Goal: Task Accomplishment & Management: Complete application form

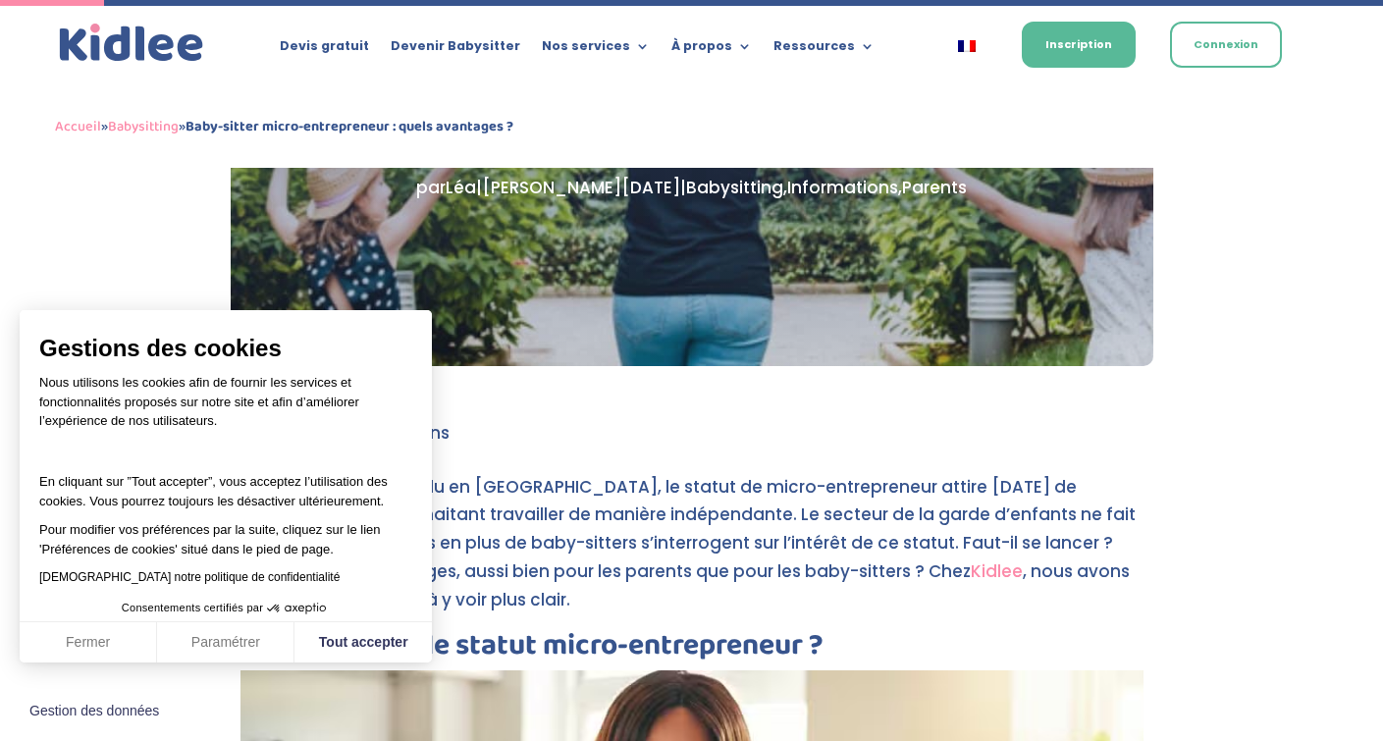
scroll to position [390, 0]
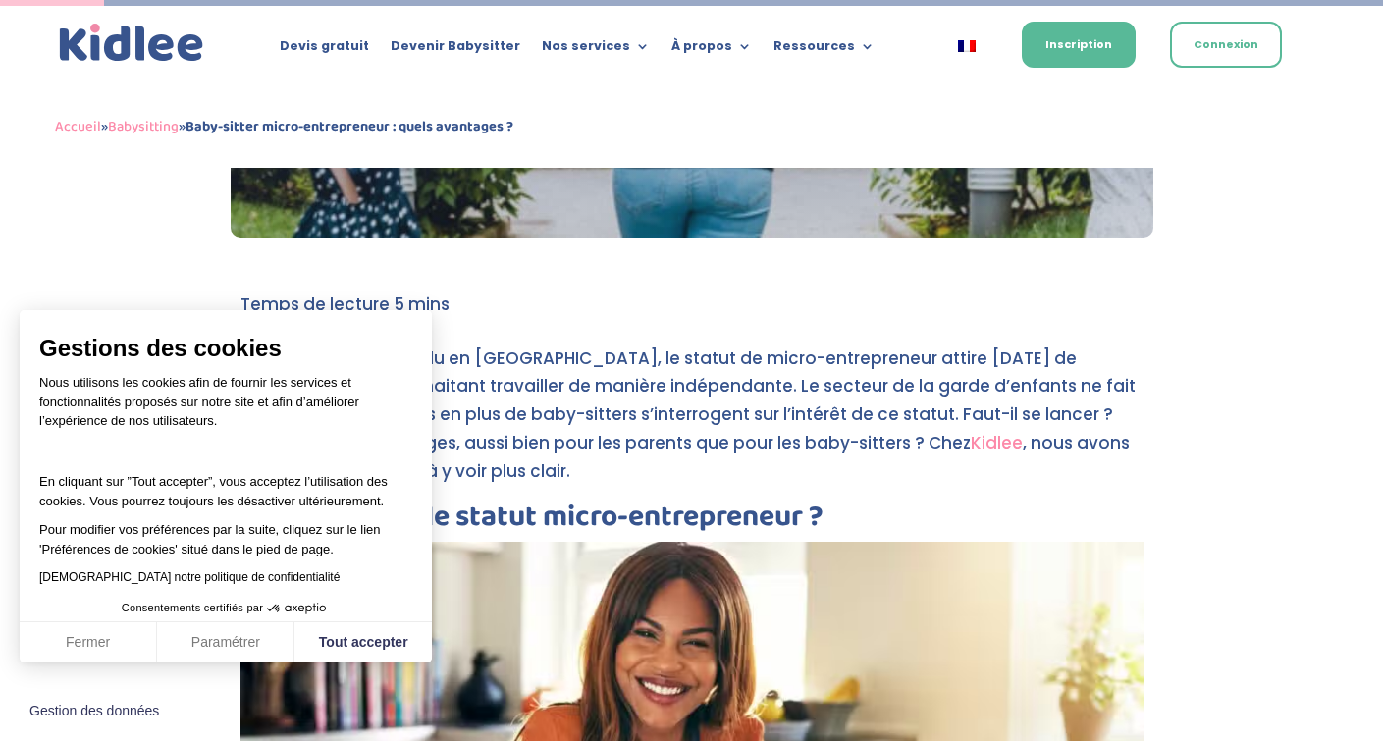
click at [96, 633] on button "Fermer" at bounding box center [88, 642] width 137 height 41
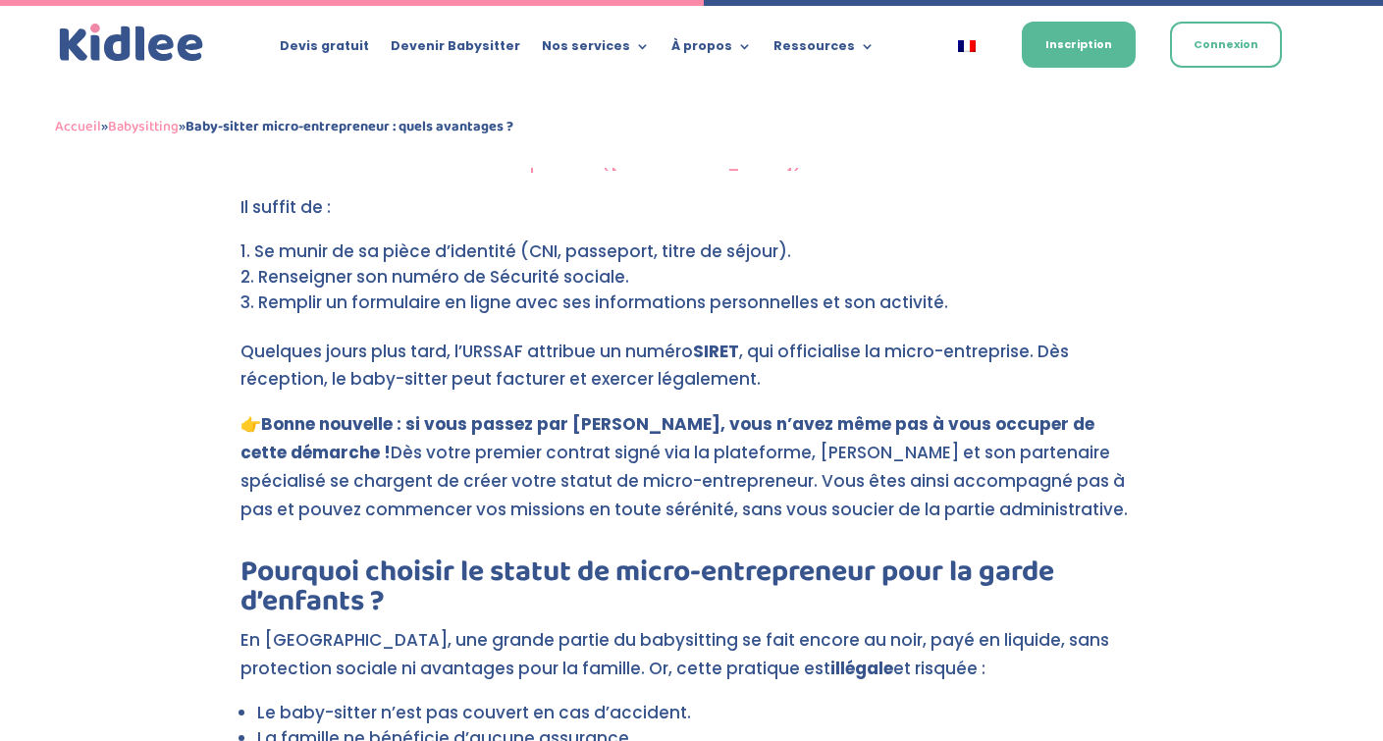
scroll to position [1298, 0]
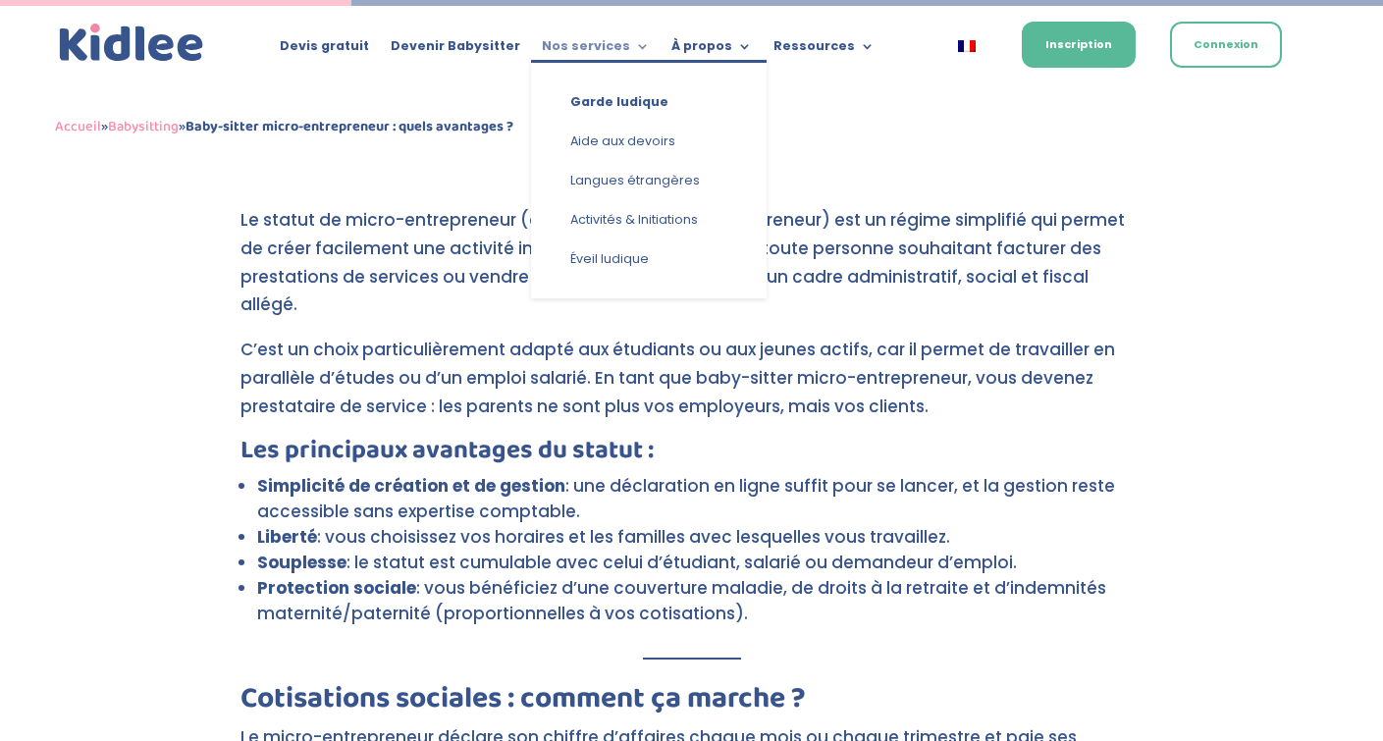
click at [628, 47] on link "Nos services" at bounding box center [596, 50] width 108 height 22
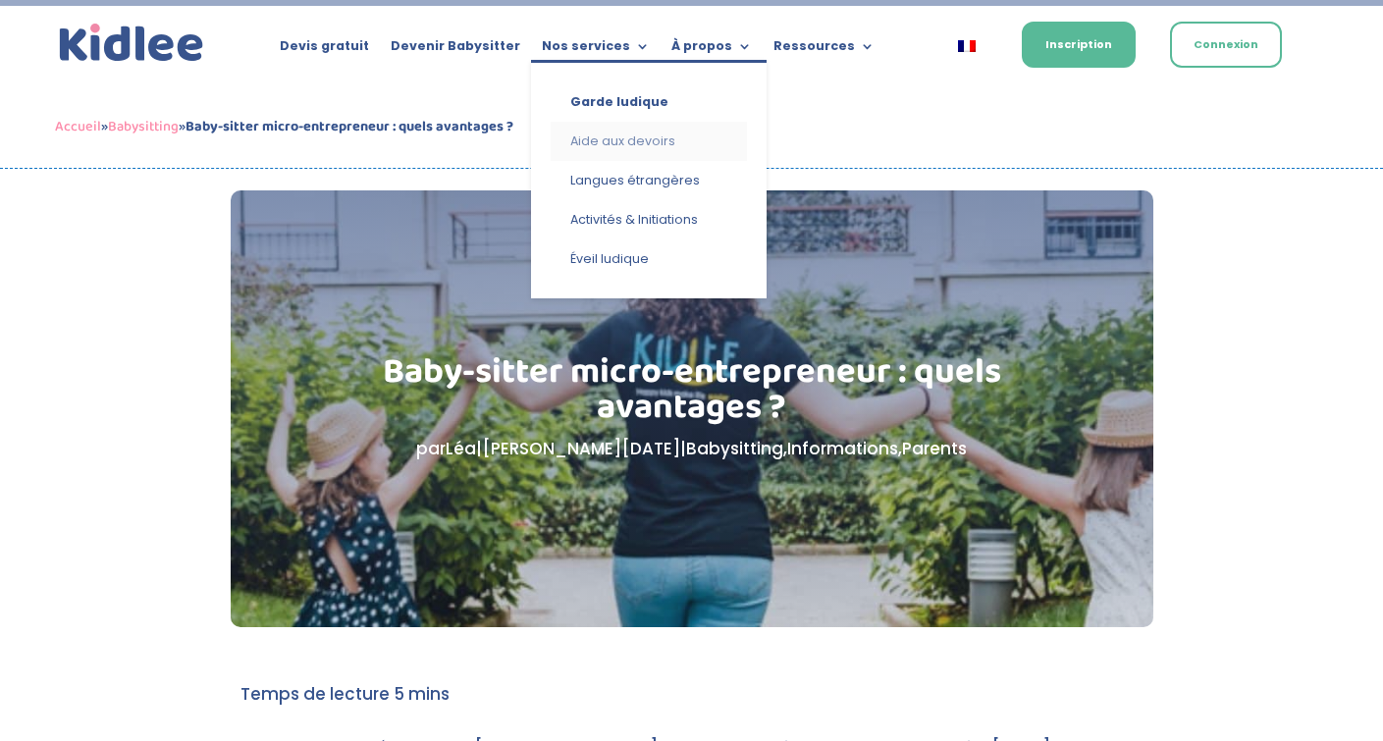
click at [633, 135] on link "Aide aux devoirs" at bounding box center [649, 141] width 196 height 39
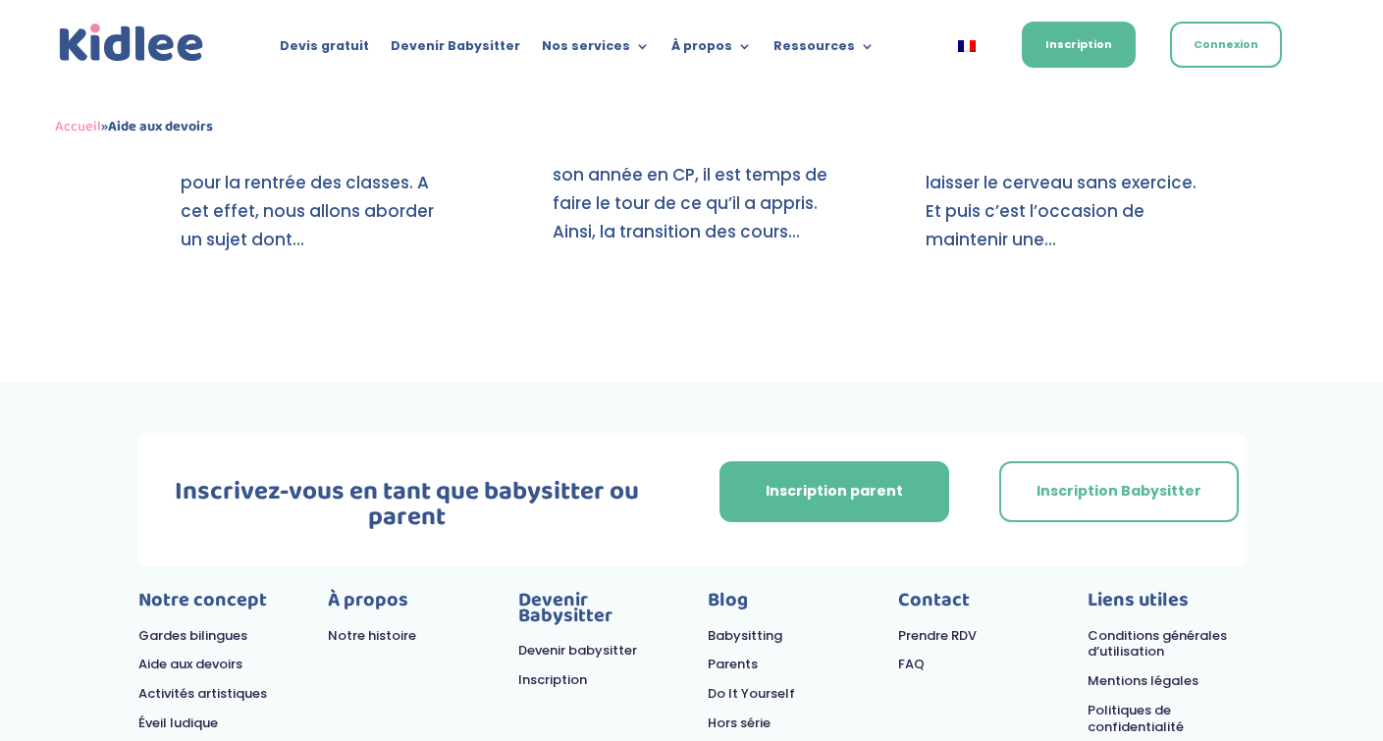
scroll to position [3134, 0]
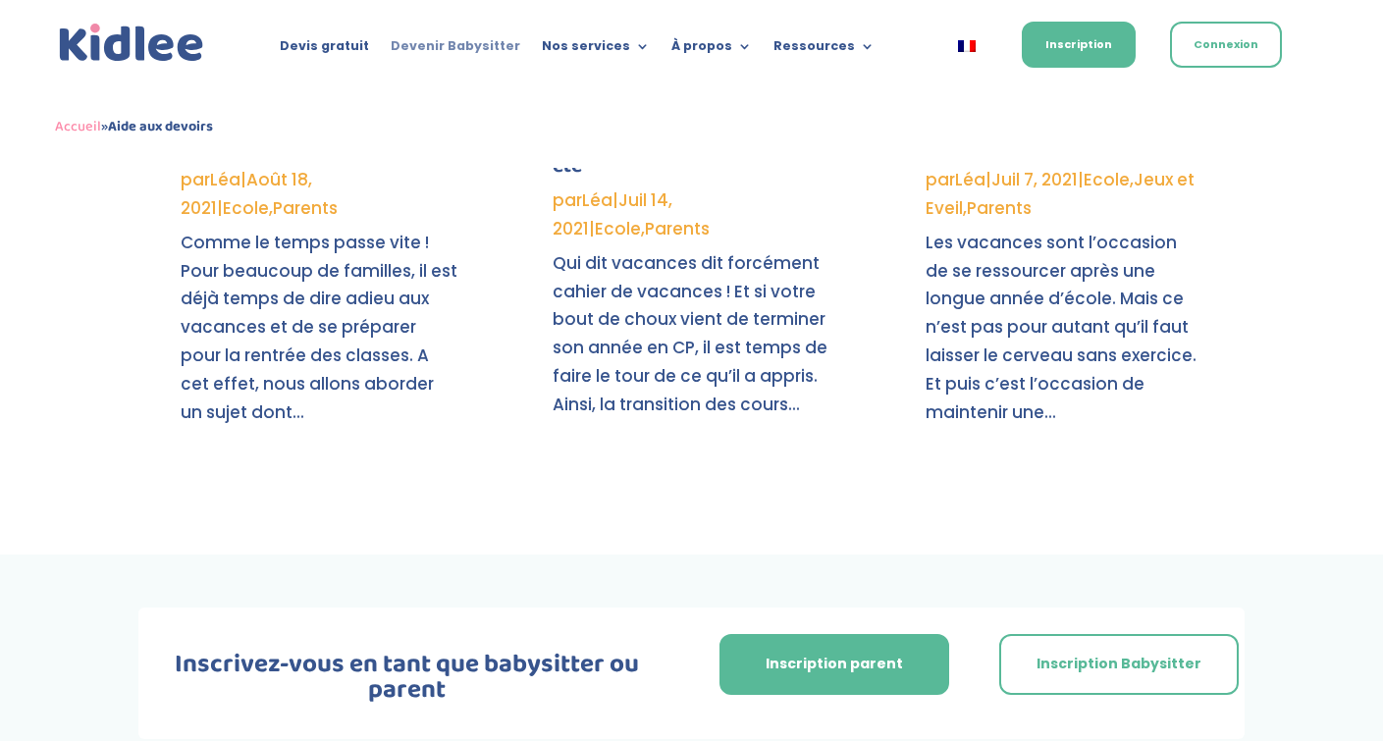
click at [465, 46] on link "Devenir Babysitter" at bounding box center [456, 50] width 130 height 22
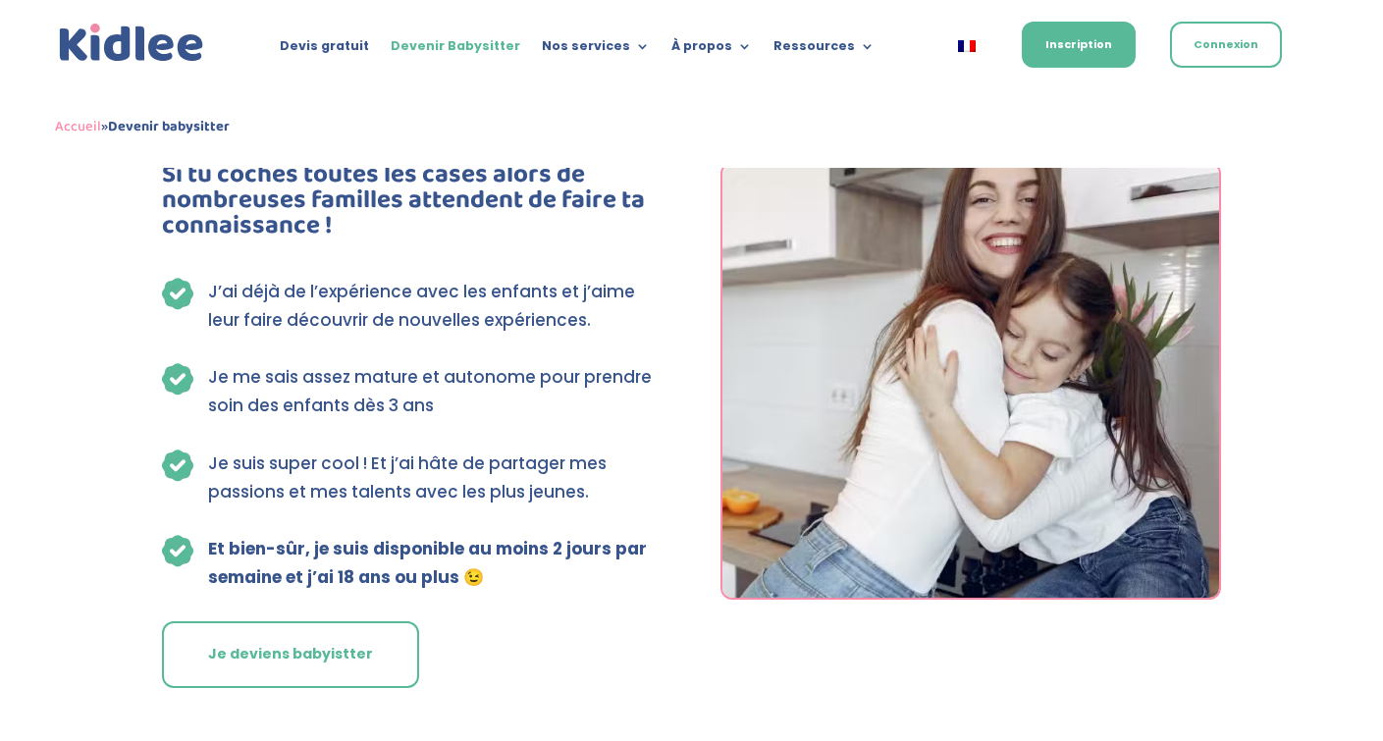
scroll to position [5263, 0]
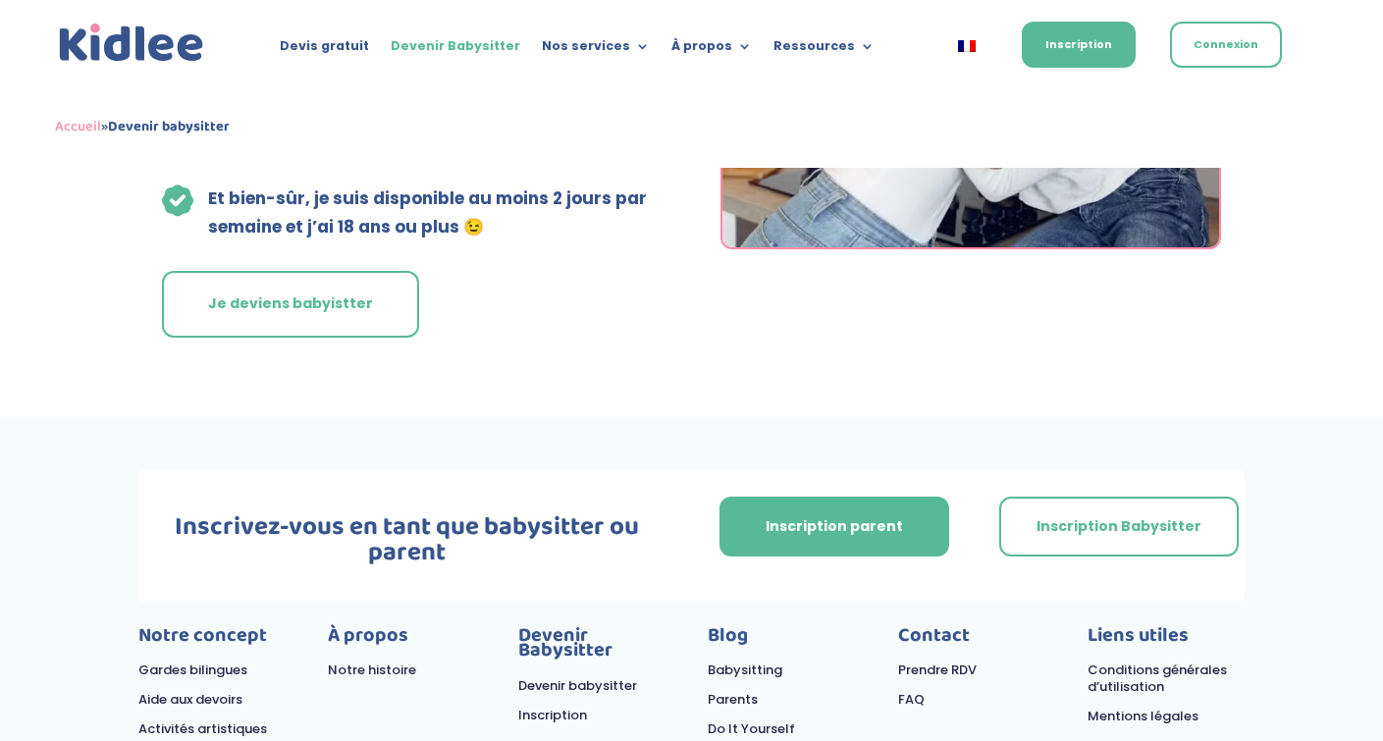
click at [362, 661] on link "Notre histoire" at bounding box center [372, 670] width 88 height 19
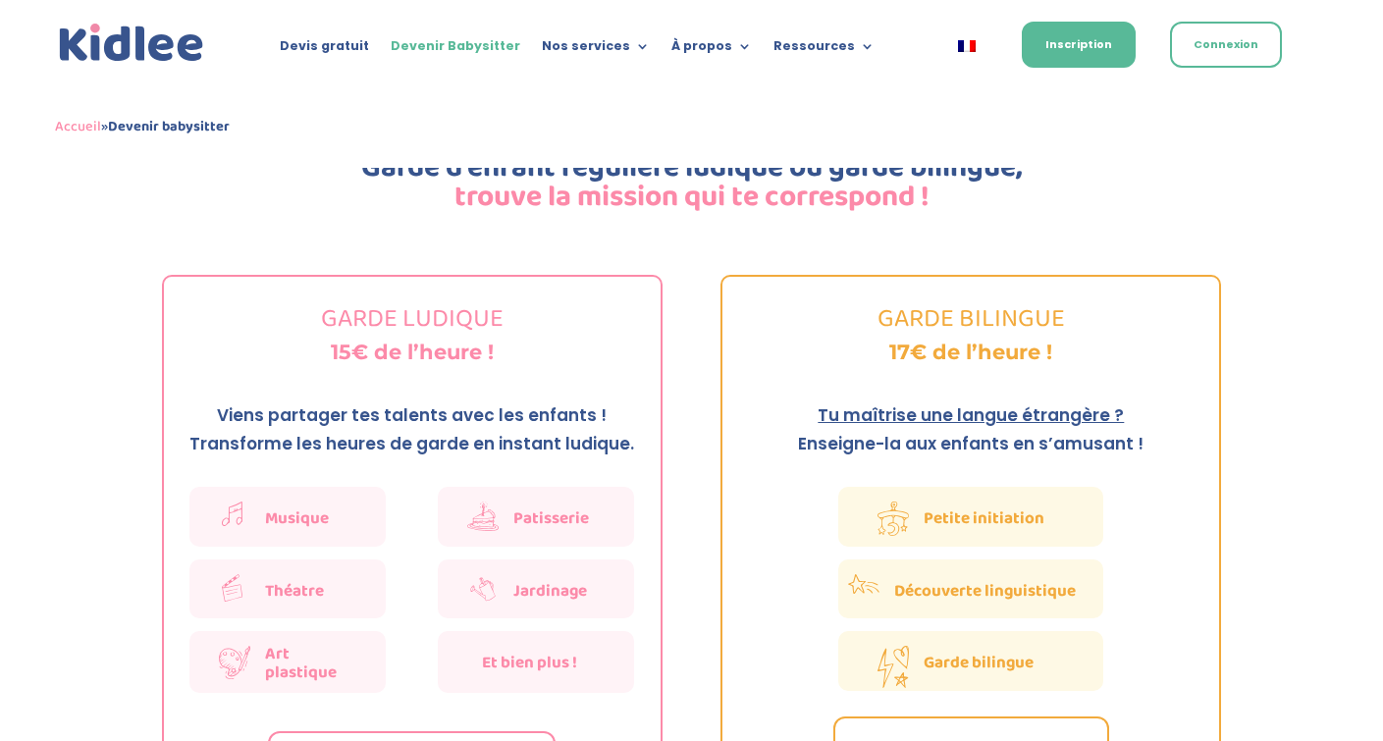
scroll to position [3106, 0]
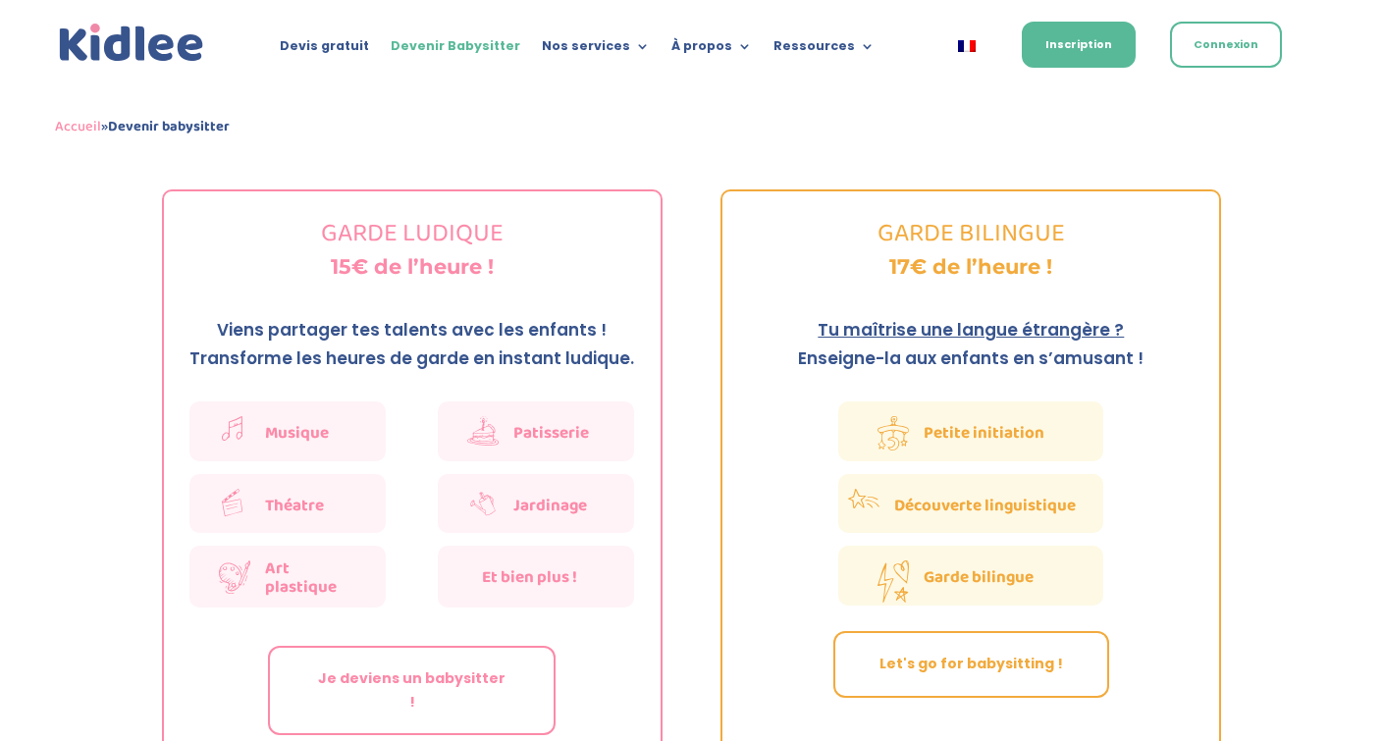
click at [953, 318] on link "Tu maîtrise une langue étrangère ?" at bounding box center [971, 330] width 306 height 24
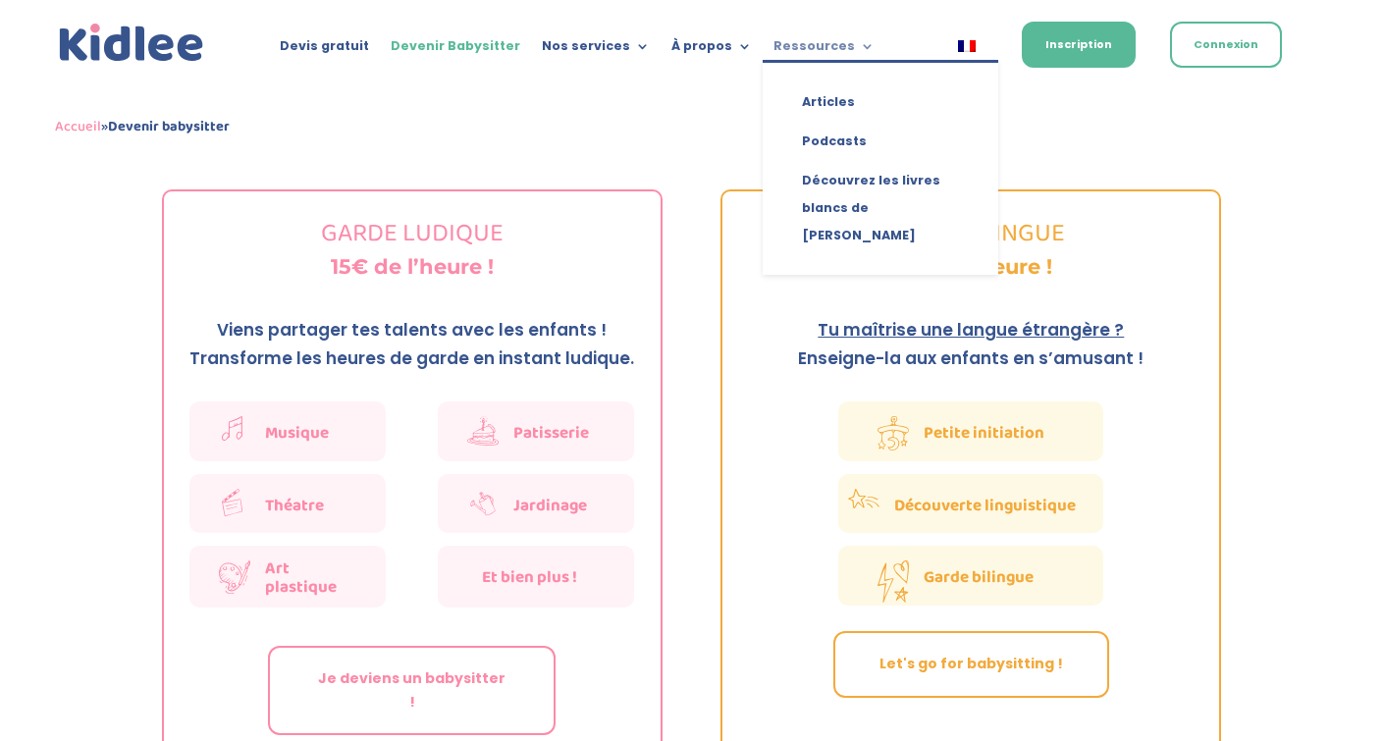
click at [842, 45] on link "Ressources" at bounding box center [824, 50] width 101 height 22
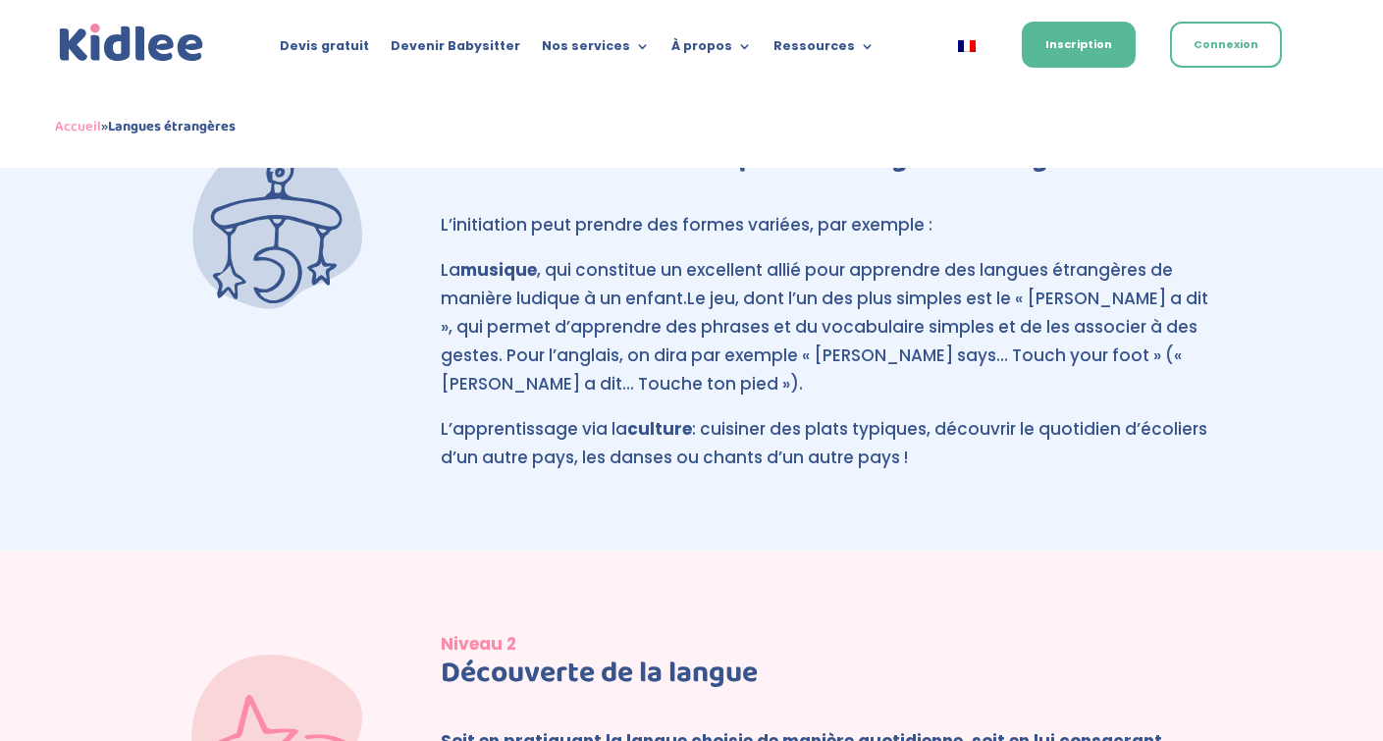
scroll to position [214, 0]
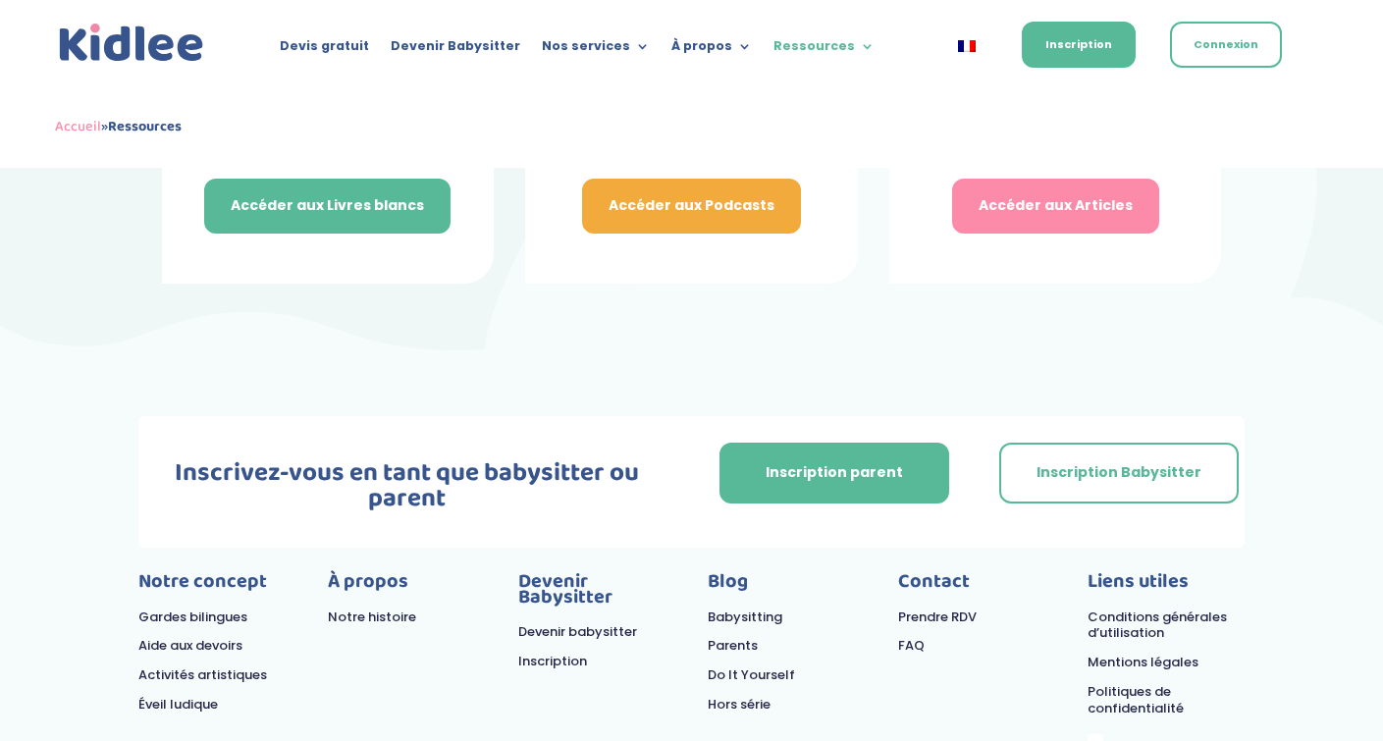
scroll to position [410, 0]
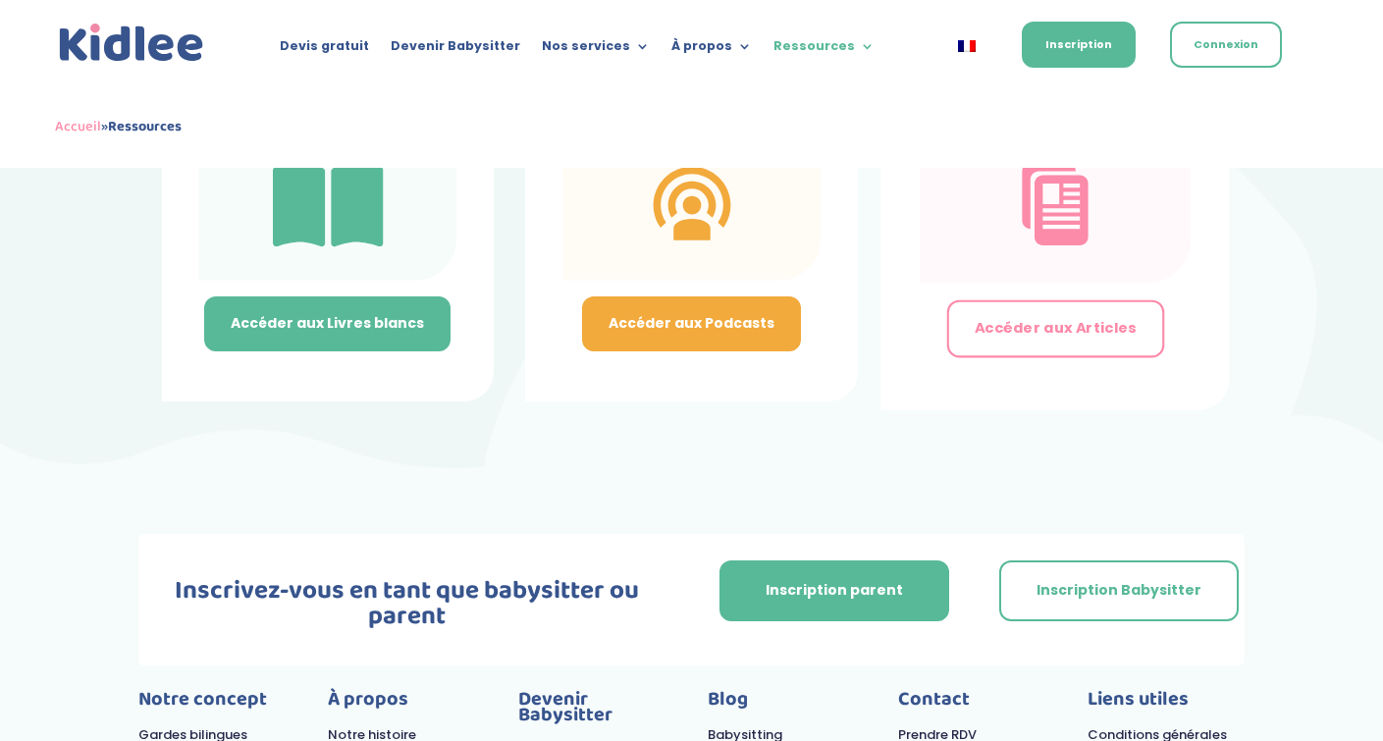
click at [1102, 328] on link "Accéder aux Articles" at bounding box center [1055, 329] width 218 height 58
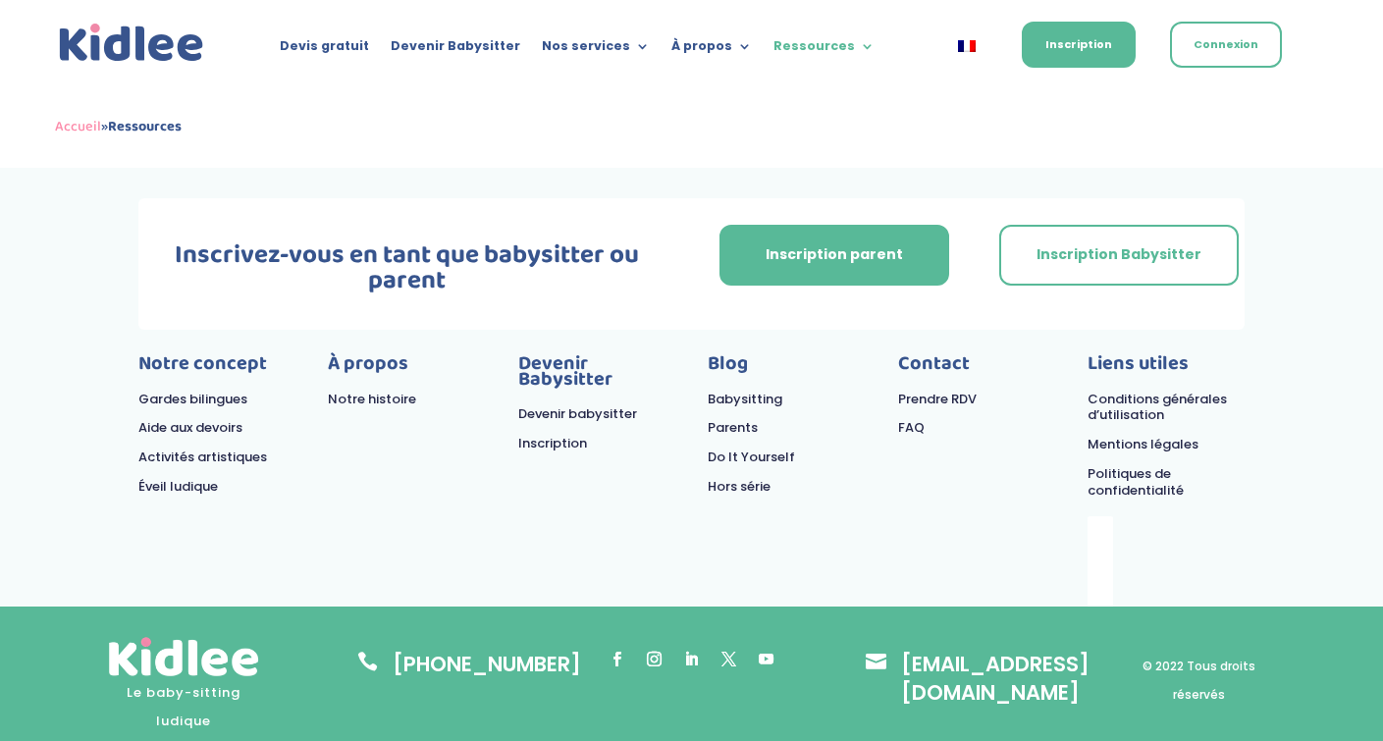
scroll to position [759, 0]
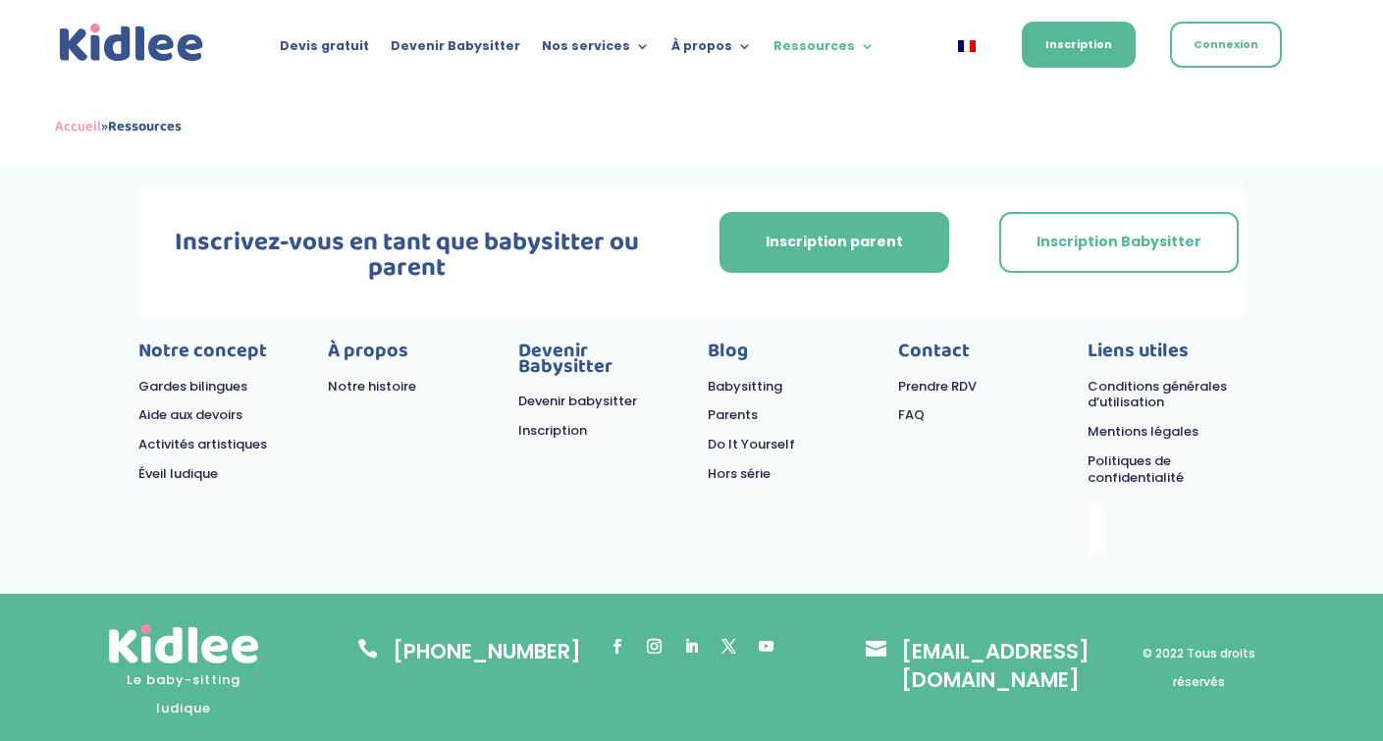
click at [769, 632] on link "Suivre" at bounding box center [766, 646] width 29 height 29
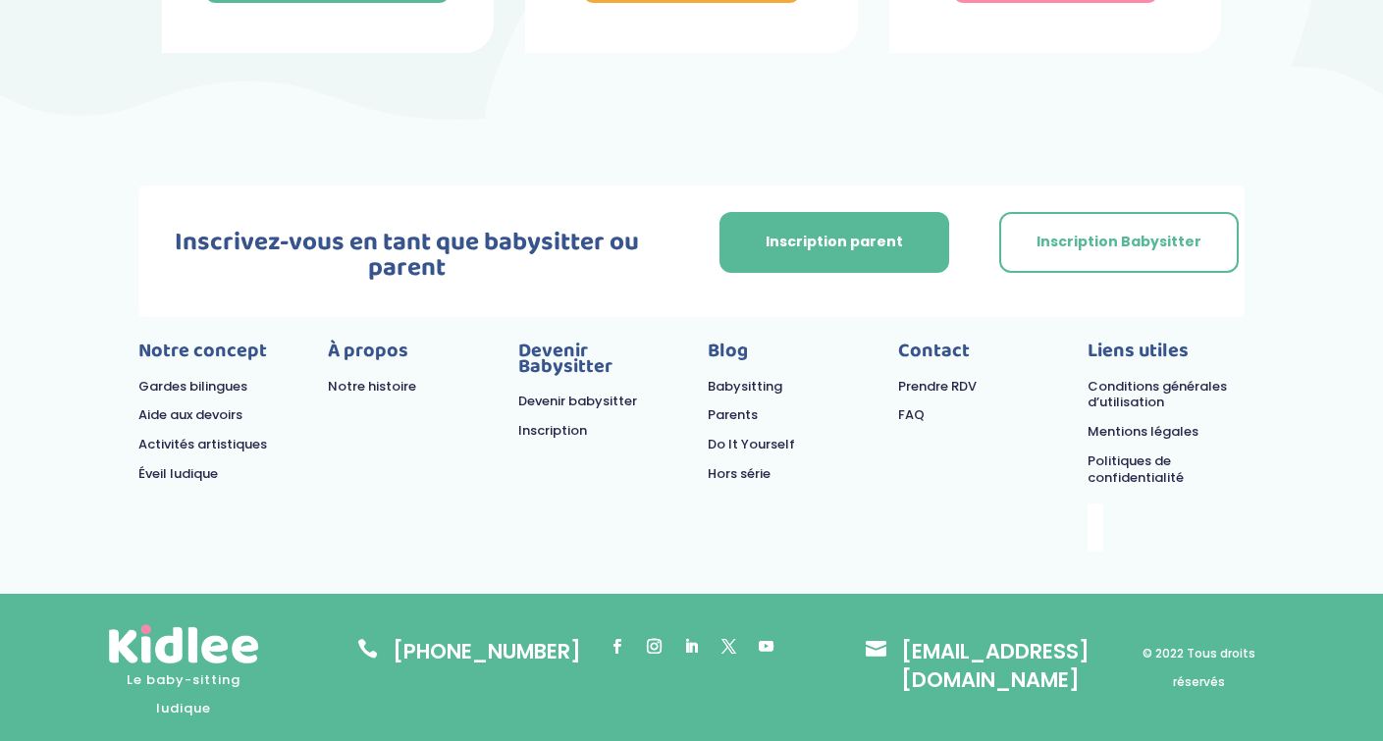
scroll to position [0, 0]
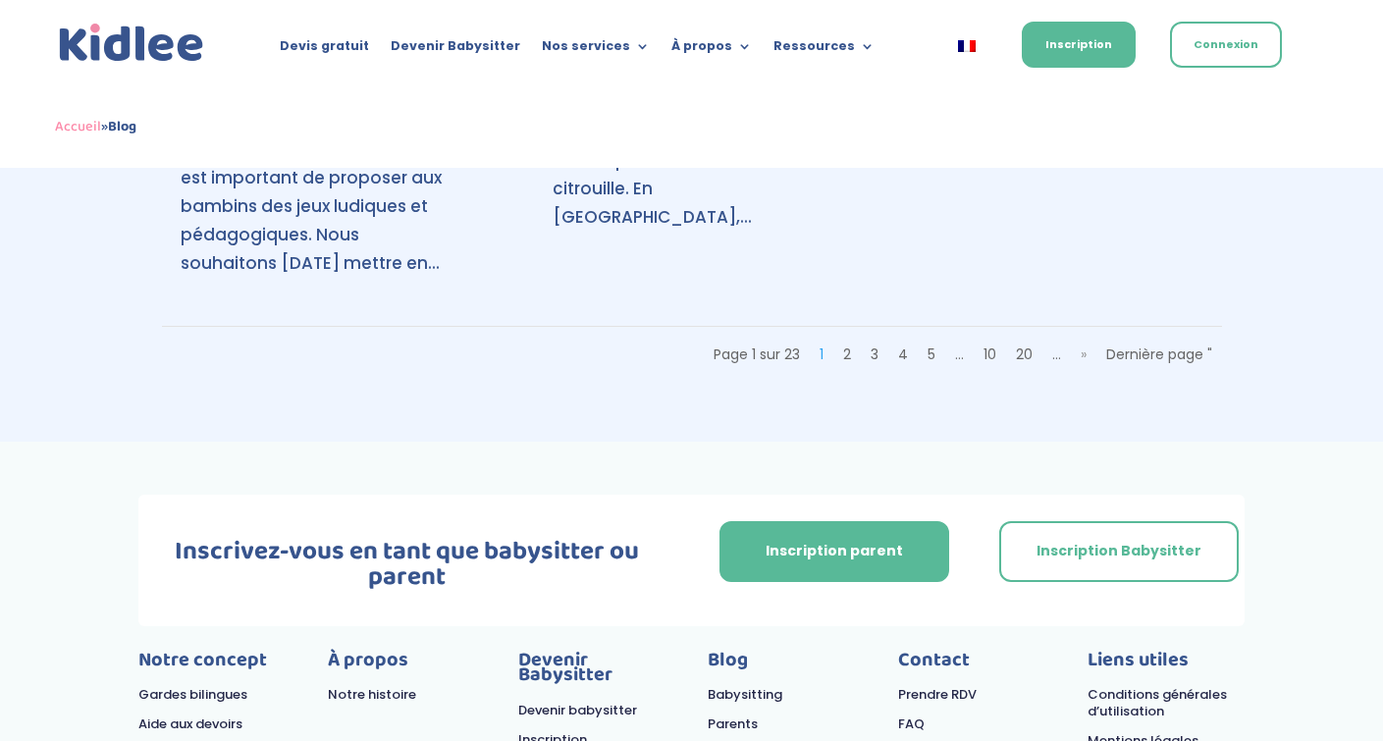
scroll to position [3311, 0]
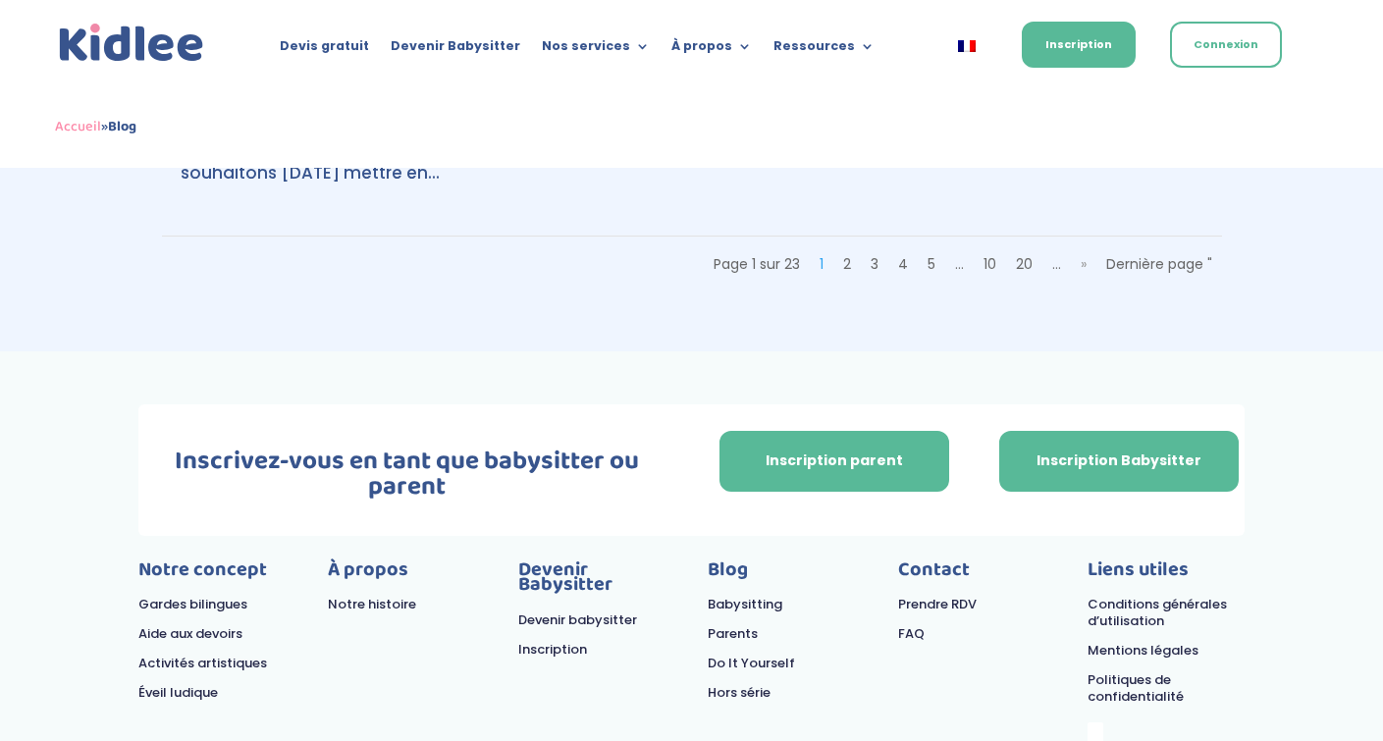
click at [1137, 431] on link "Inscription Babysitter" at bounding box center [1119, 461] width 240 height 61
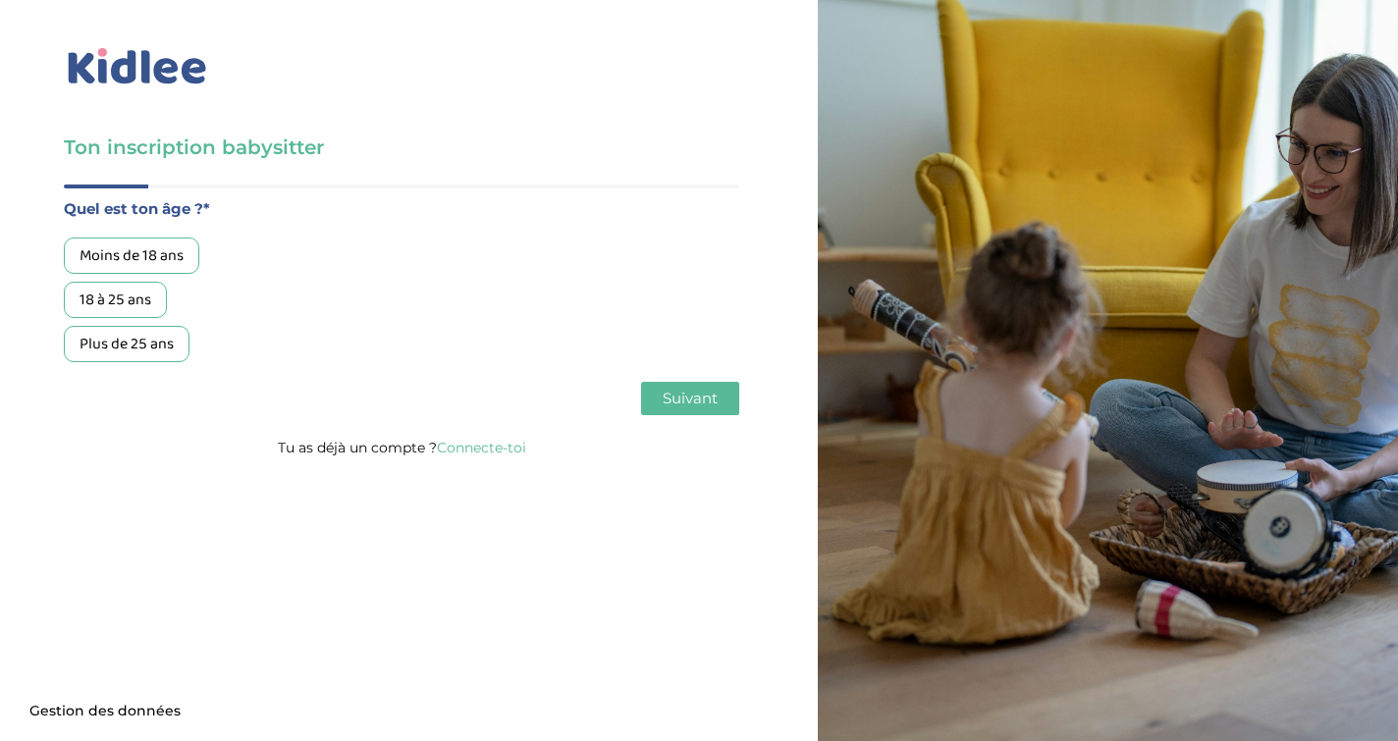
click at [157, 347] on div "Plus de 25 ans" at bounding box center [127, 344] width 126 height 36
click at [723, 394] on button "Suivant" at bounding box center [690, 398] width 98 height 33
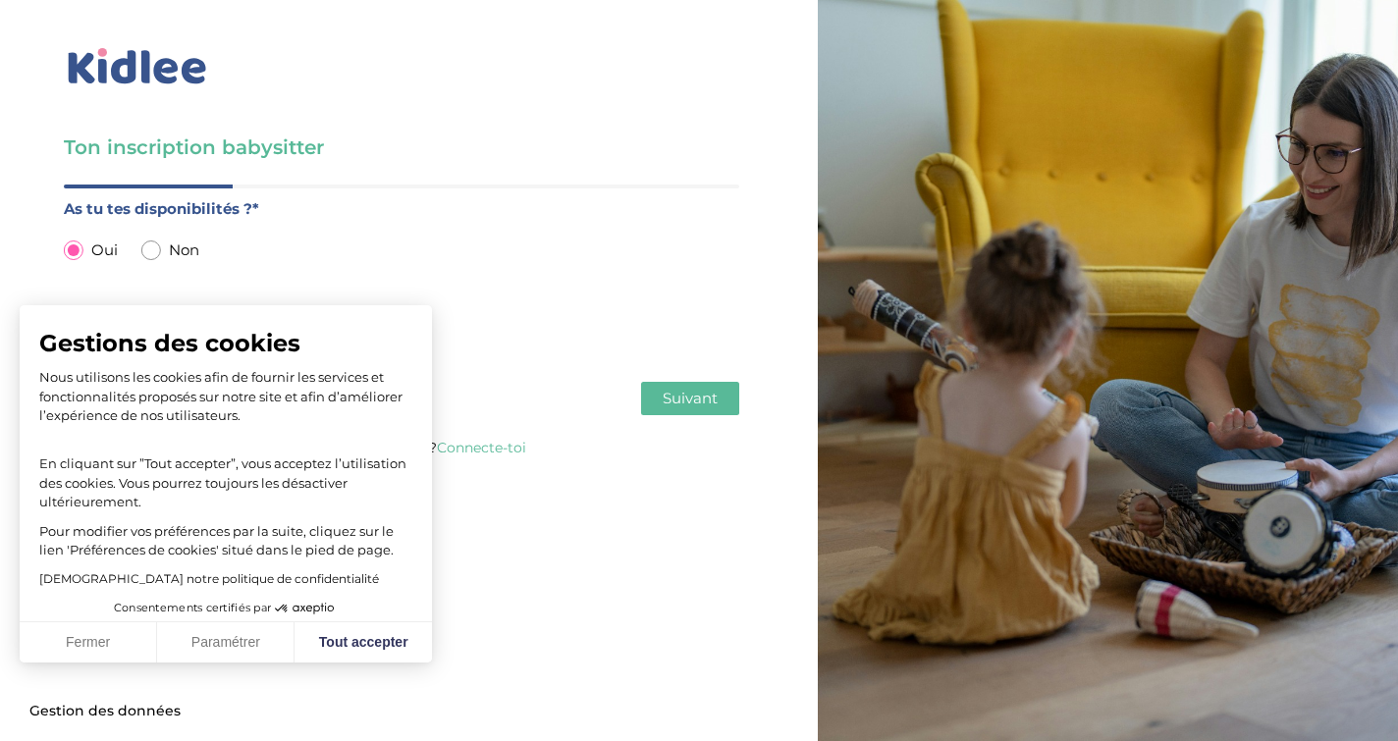
click at [94, 643] on button "Fermer" at bounding box center [88, 642] width 137 height 41
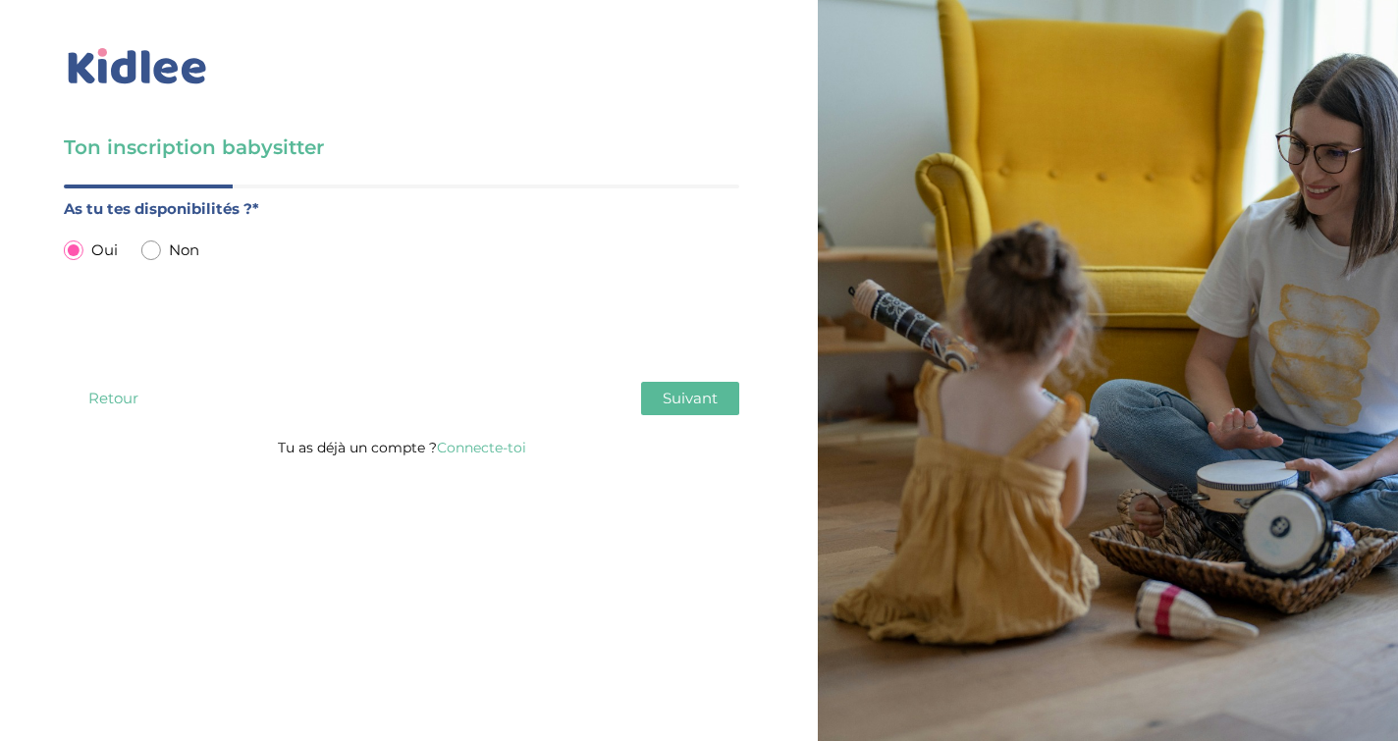
click at [676, 395] on span "Suivant" at bounding box center [690, 398] width 55 height 19
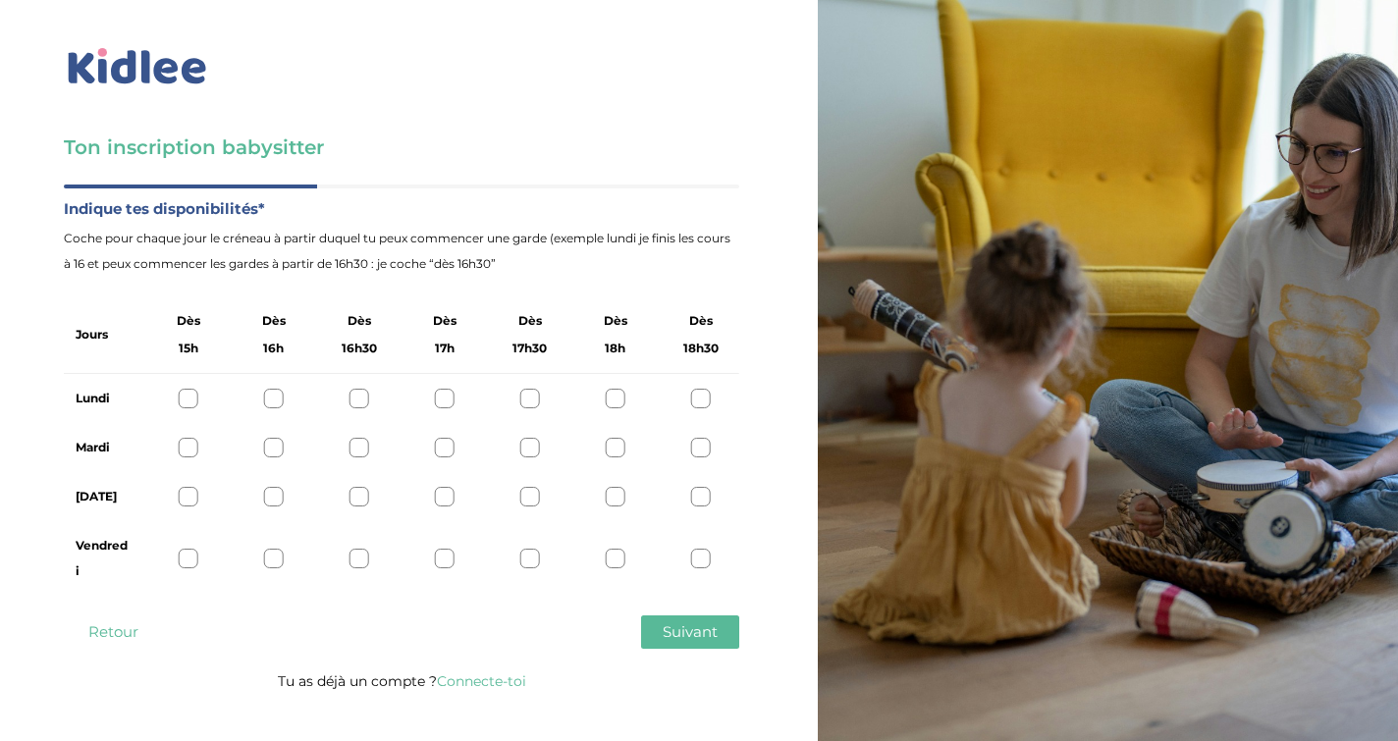
click at [530, 447] on div at bounding box center [530, 448] width 20 height 20
click at [186, 555] on div at bounding box center [189, 559] width 20 height 20
click at [686, 632] on span "Suivant" at bounding box center [690, 631] width 55 height 19
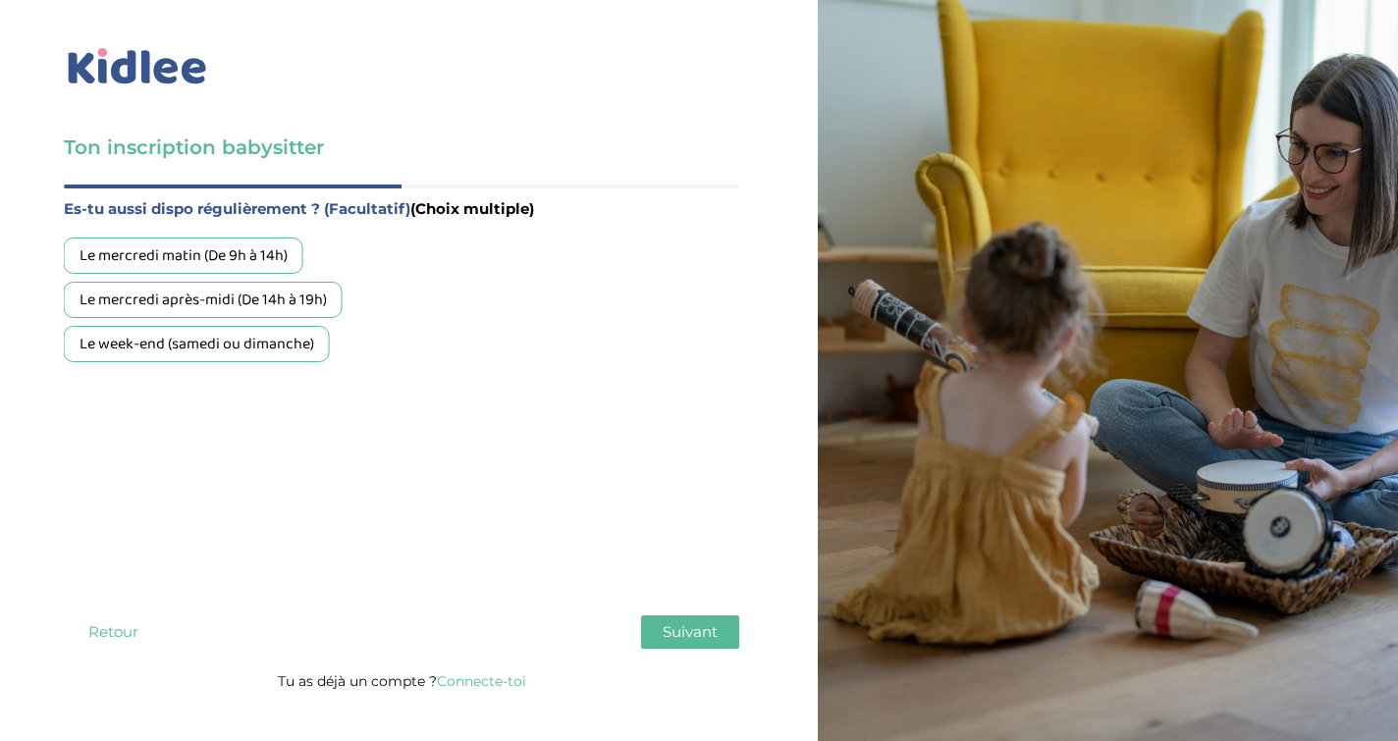
click at [250, 260] on div "Le mercredi matin (De 9h à 14h)" at bounding box center [184, 256] width 240 height 36
click at [295, 303] on div "Le mercredi après-midi (De 14h à 19h)" at bounding box center [203, 300] width 279 height 36
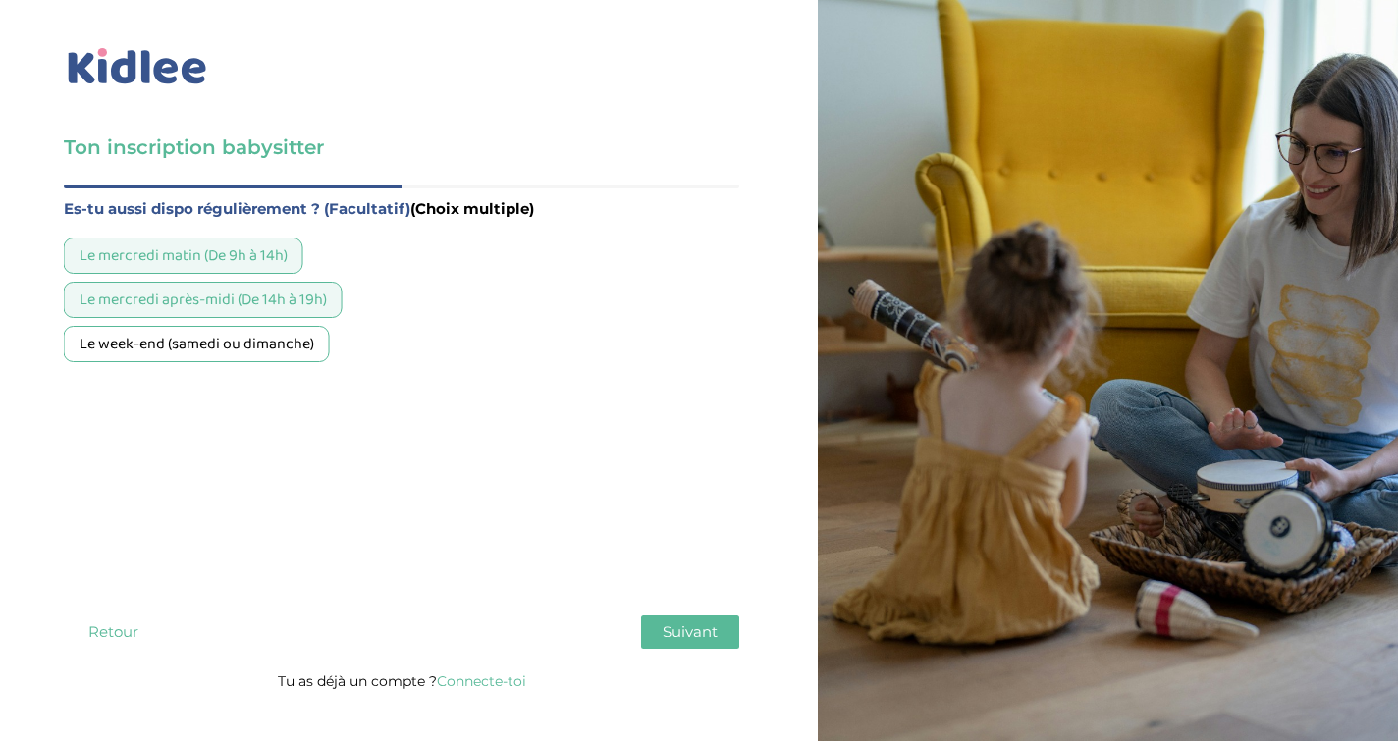
click at [287, 348] on div "Le week-end (samedi ou dimanche)" at bounding box center [197, 344] width 266 height 36
click at [679, 626] on span "Suivant" at bounding box center [690, 631] width 55 height 19
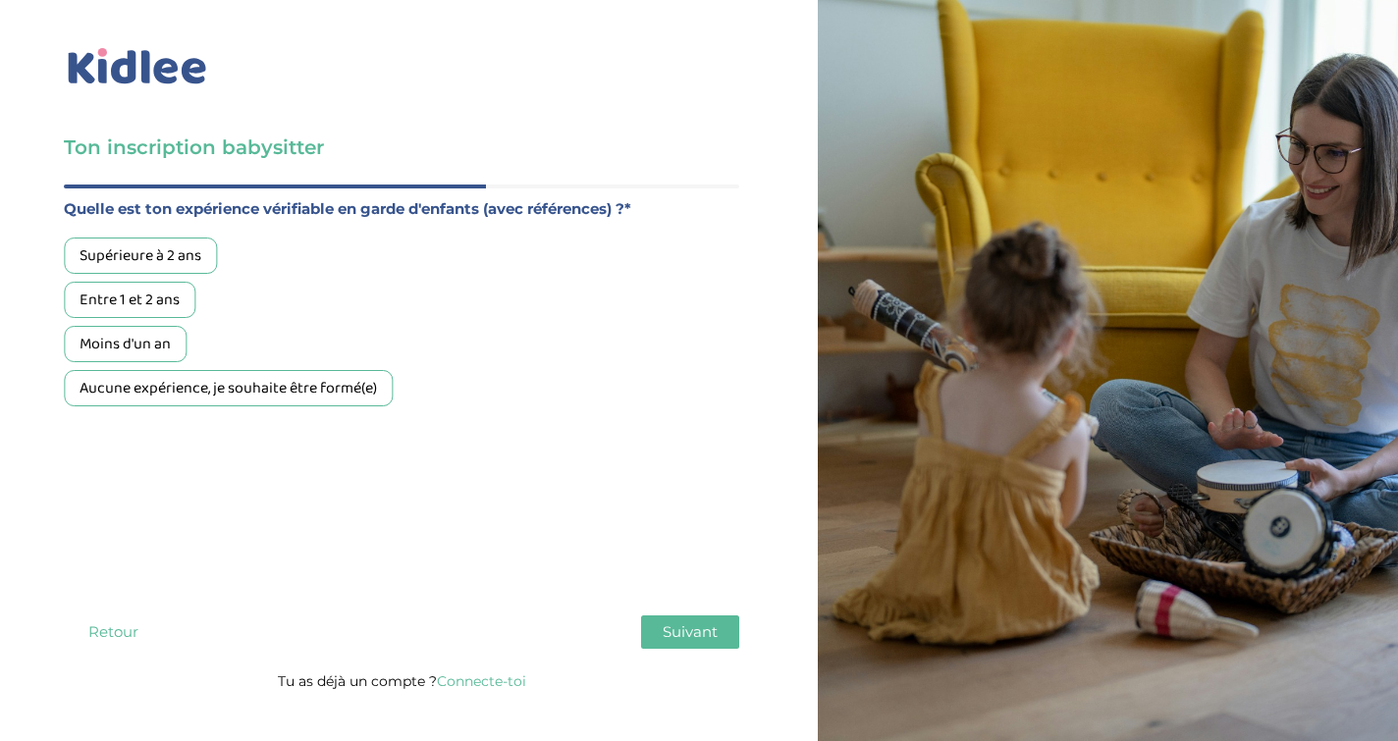
click at [147, 247] on div "Supérieure à 2 ans" at bounding box center [140, 256] width 153 height 36
click at [697, 640] on span "Suivant" at bounding box center [690, 631] width 55 height 19
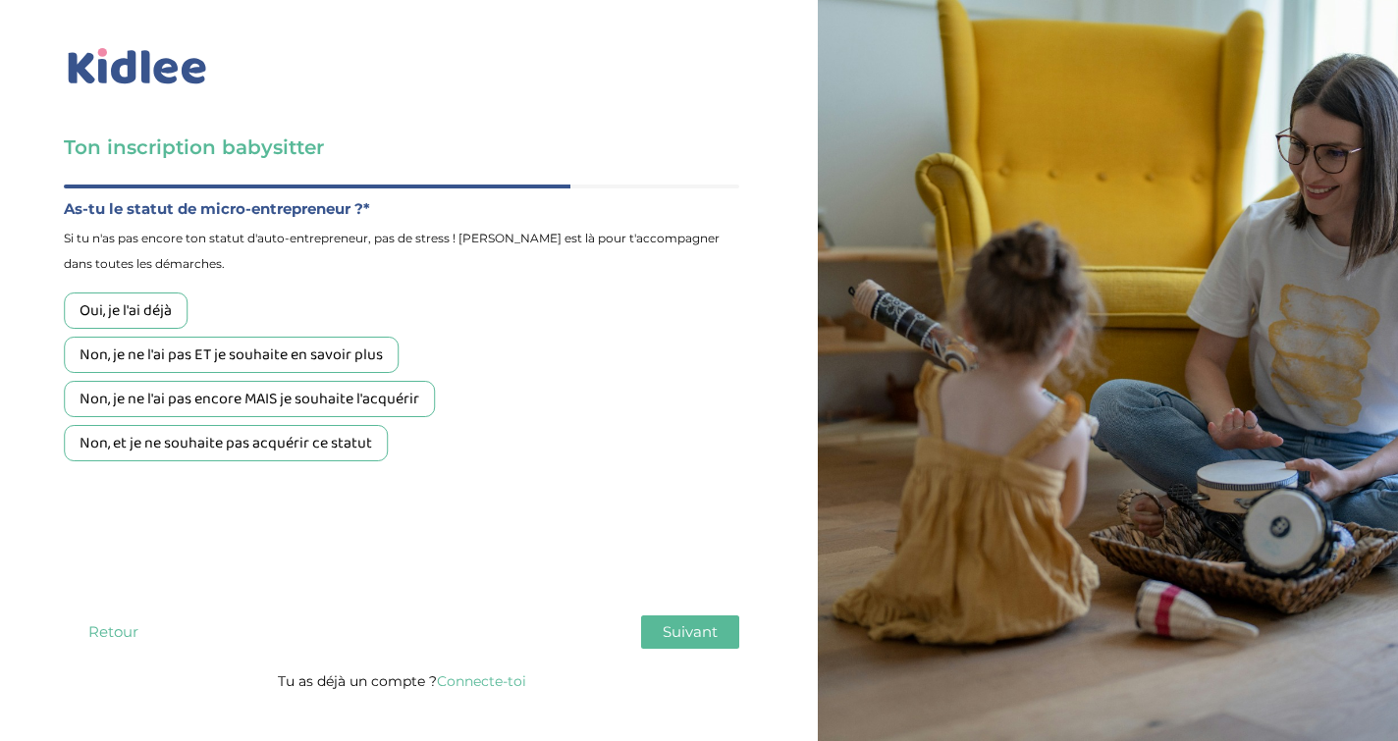
click at [127, 314] on div "Oui, je l'ai déjà" at bounding box center [126, 311] width 124 height 36
click at [689, 638] on span "Suivant" at bounding box center [690, 631] width 55 height 19
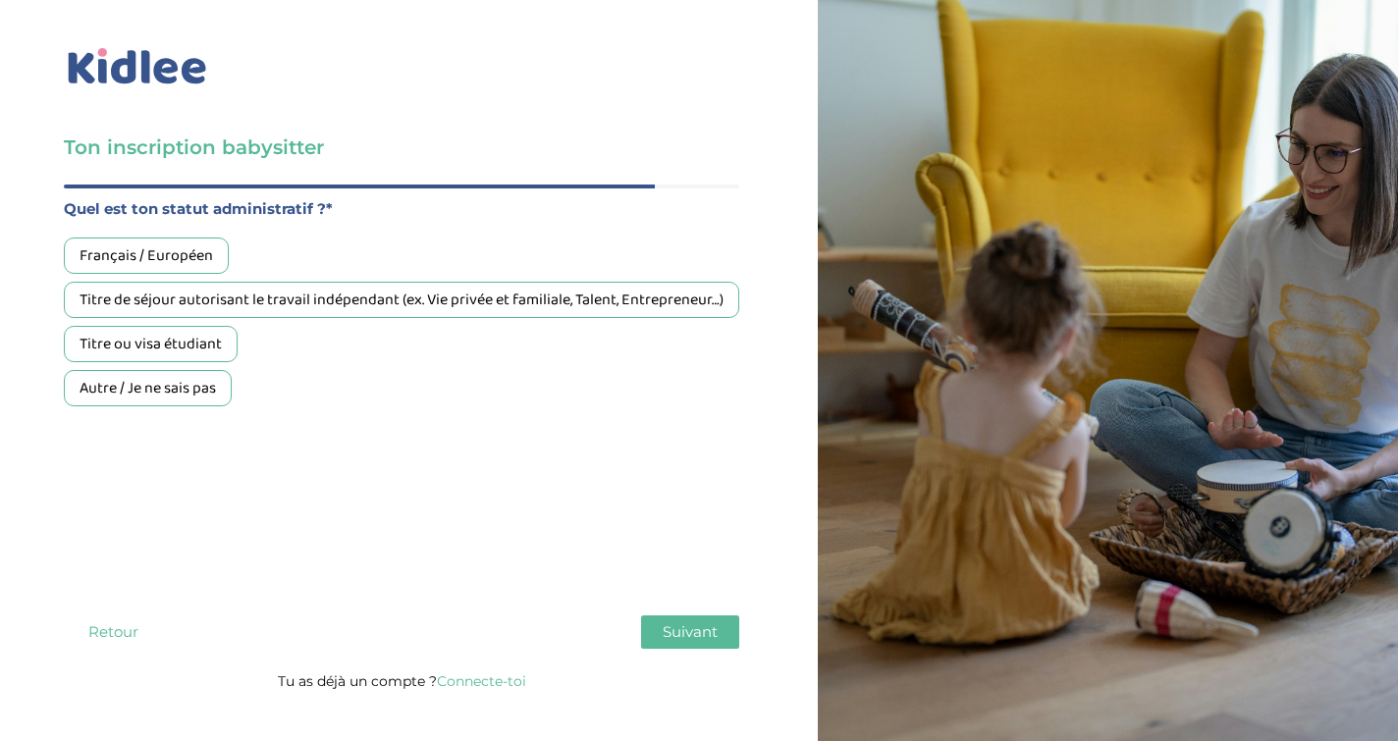
click at [190, 251] on div "Français / Européen" at bounding box center [146, 256] width 165 height 36
click at [681, 631] on span "Suivant" at bounding box center [690, 631] width 55 height 19
